Goal: Check status

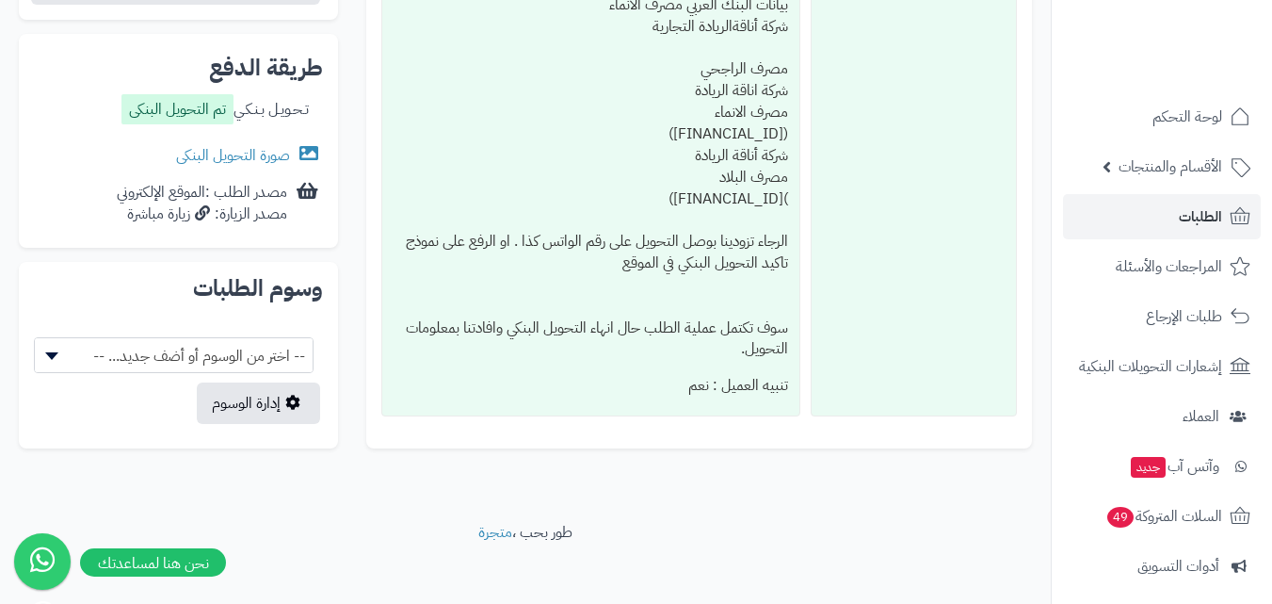
scroll to position [788, 0]
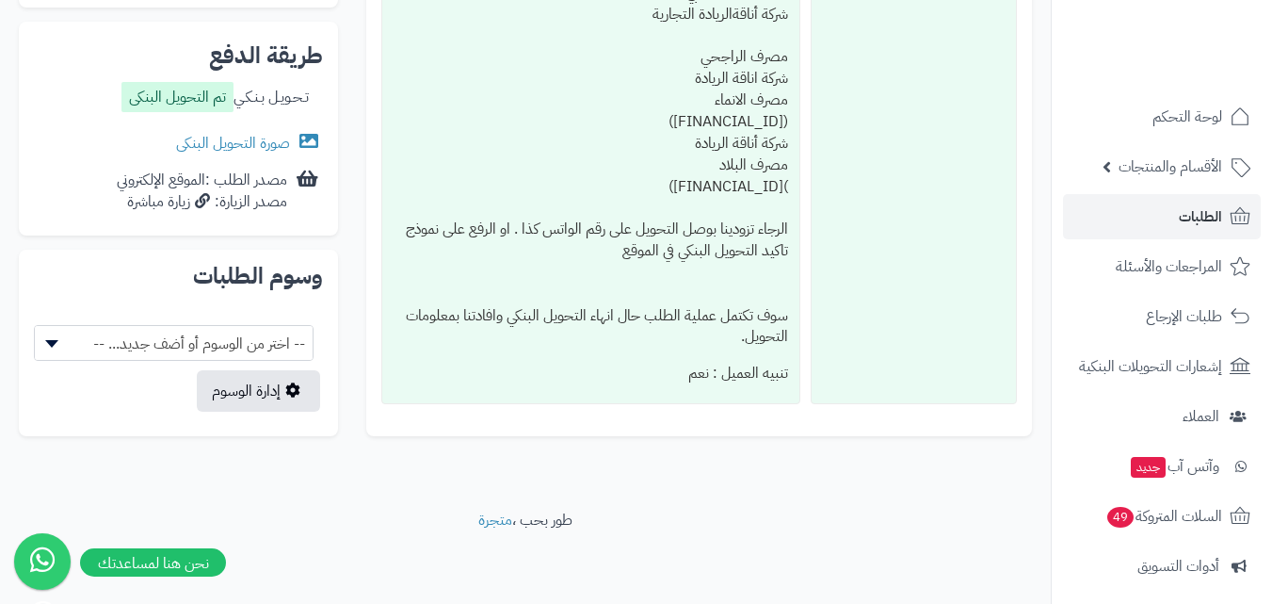
click at [208, 105] on label "تم التحويل البنكى" at bounding box center [177, 97] width 112 height 30
click at [282, 146] on link "صورة التحويل البنكى" at bounding box center [249, 143] width 147 height 23
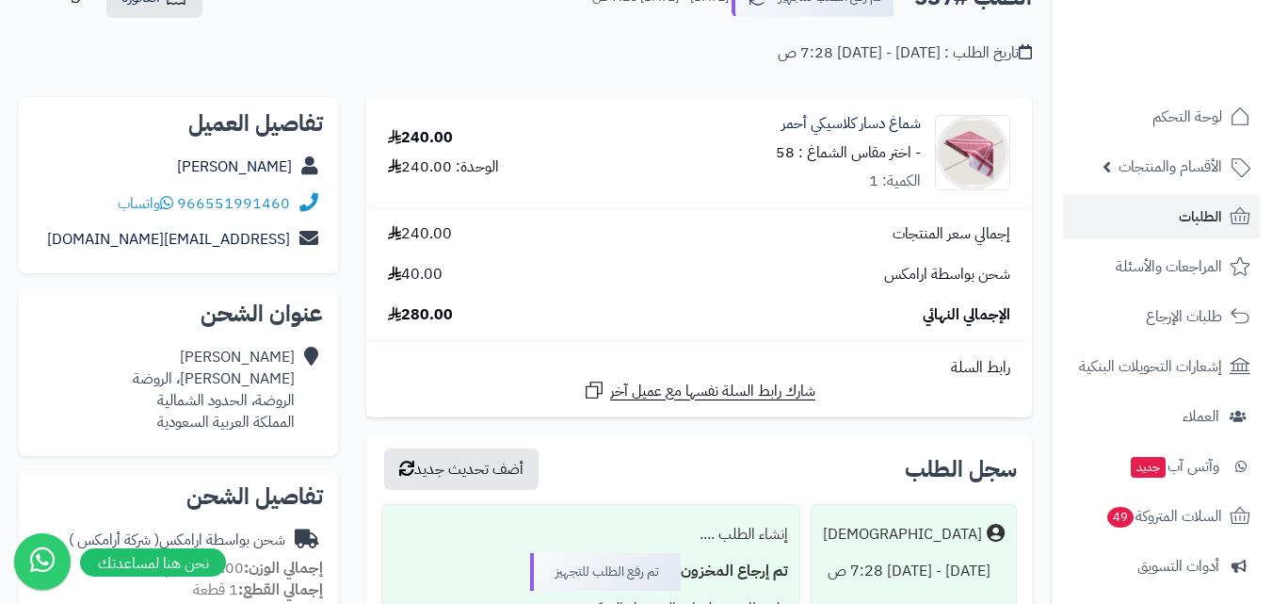
scroll to position [0, 0]
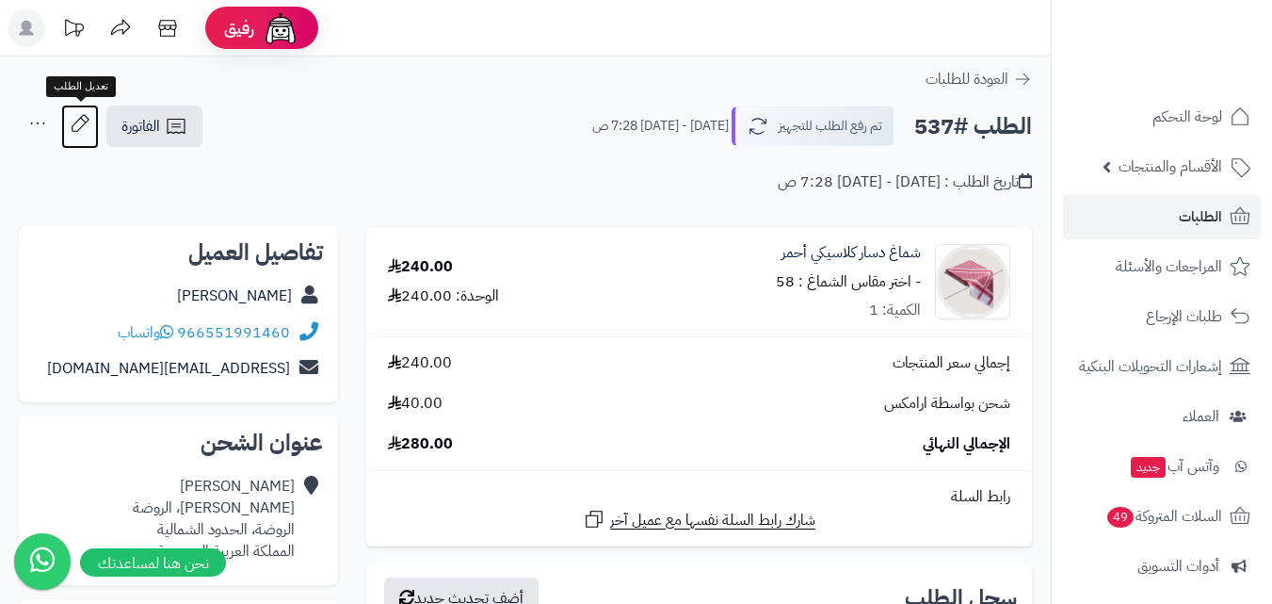
click at [86, 123] on icon at bounding box center [80, 122] width 17 height 17
click at [75, 122] on icon at bounding box center [80, 122] width 17 height 17
click at [42, 123] on icon at bounding box center [38, 124] width 38 height 38
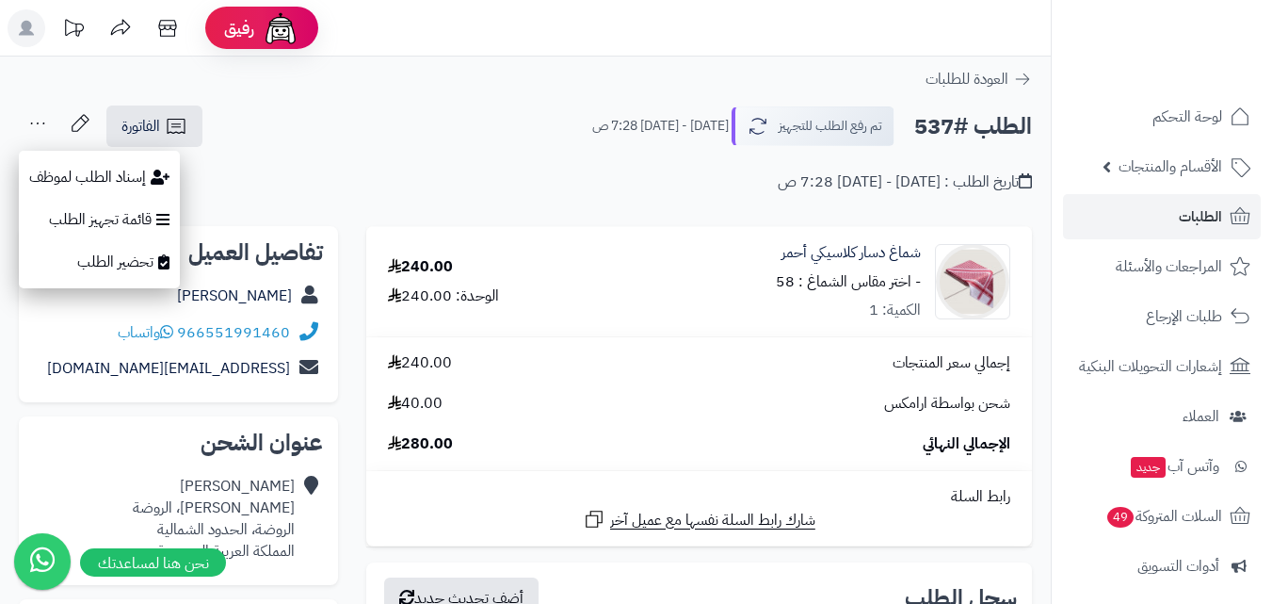
click at [428, 150] on div "تاريخ الطلب : [DATE] - [DATE] 7:28 ص" at bounding box center [525, 171] width 1013 height 44
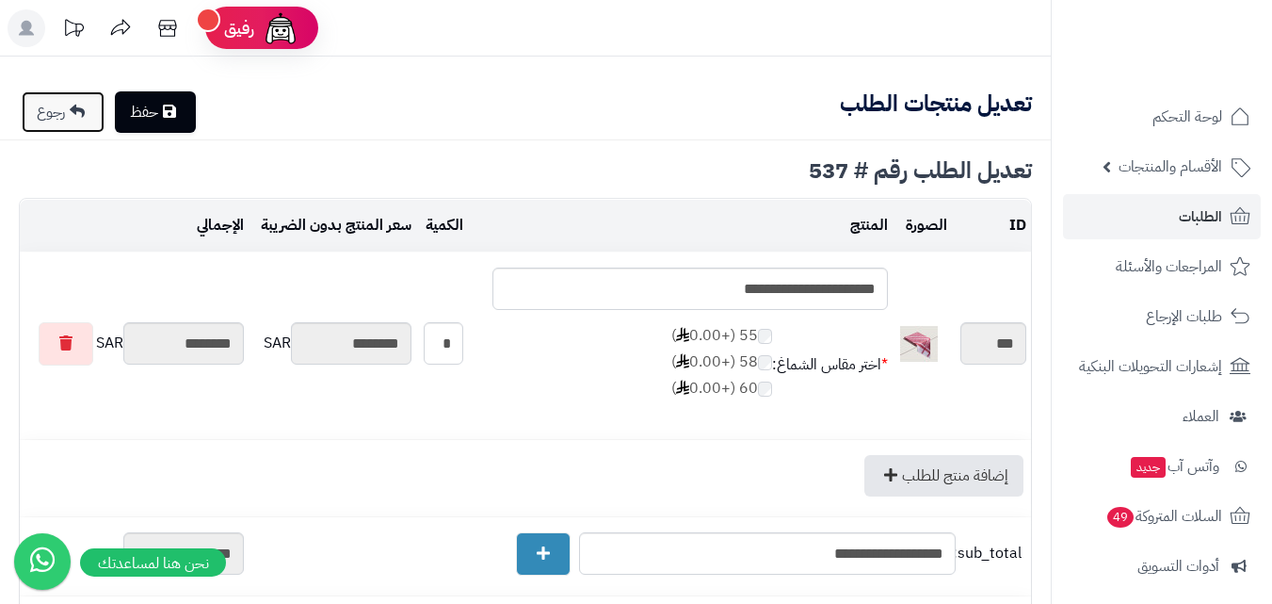
click at [40, 105] on link "رجوع" at bounding box center [63, 111] width 83 height 41
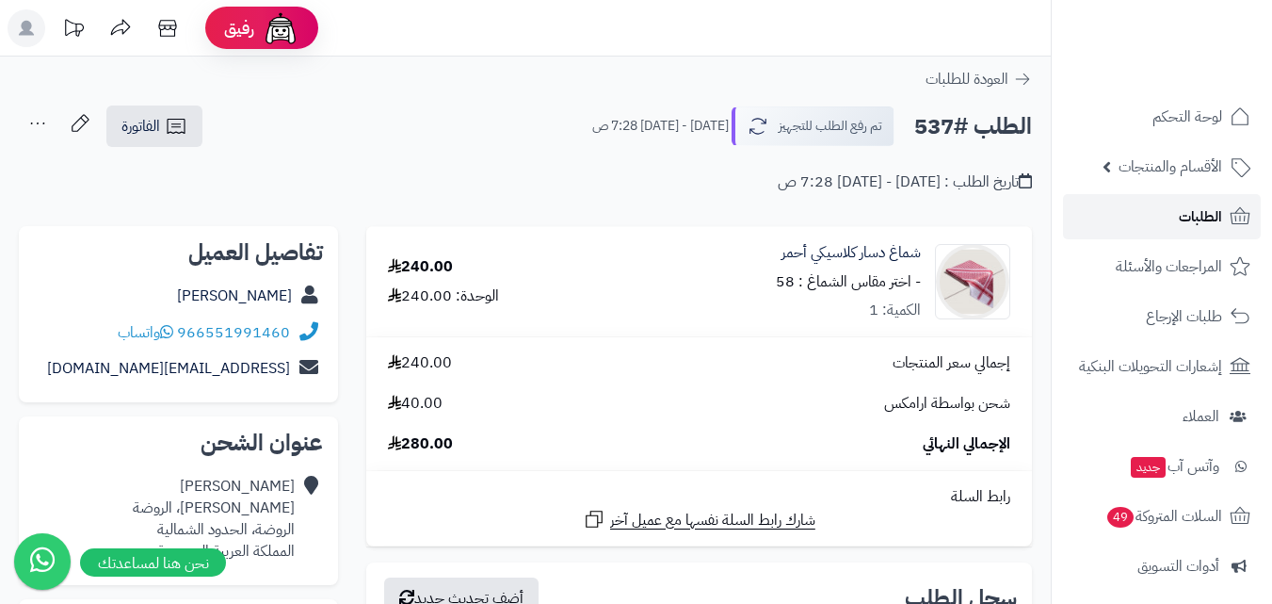
click at [1187, 222] on span "الطلبات" at bounding box center [1200, 216] width 43 height 26
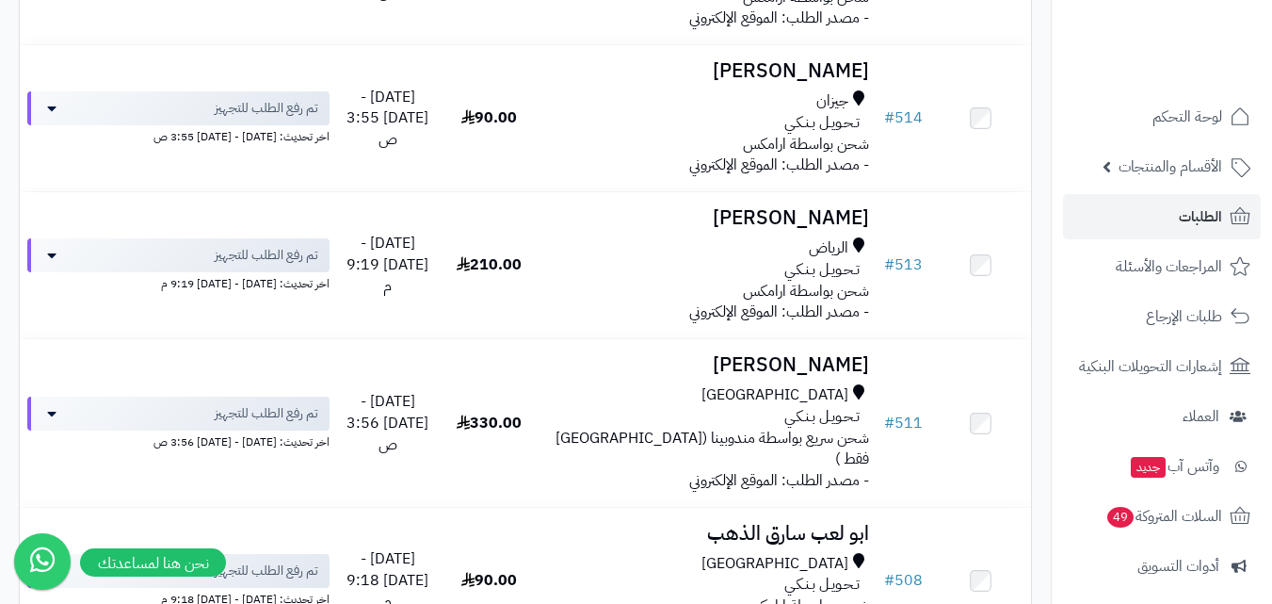
scroll to position [1620, 0]
